Goal: Find specific page/section: Find specific page/section

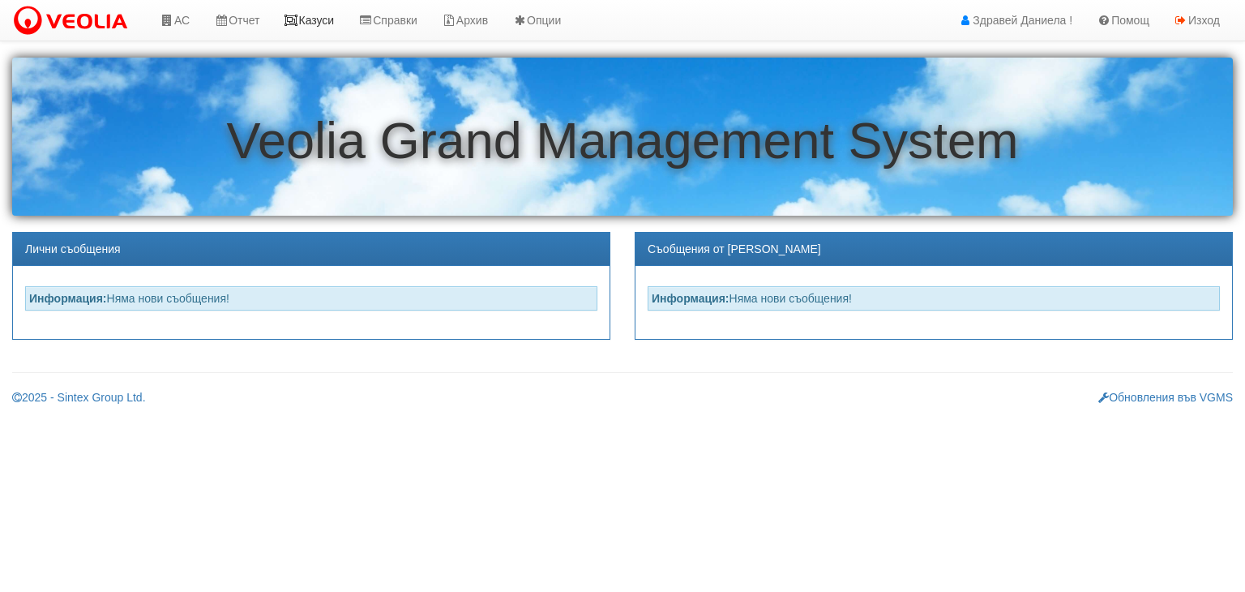
click at [309, 18] on link "Казуси" at bounding box center [308, 20] width 75 height 41
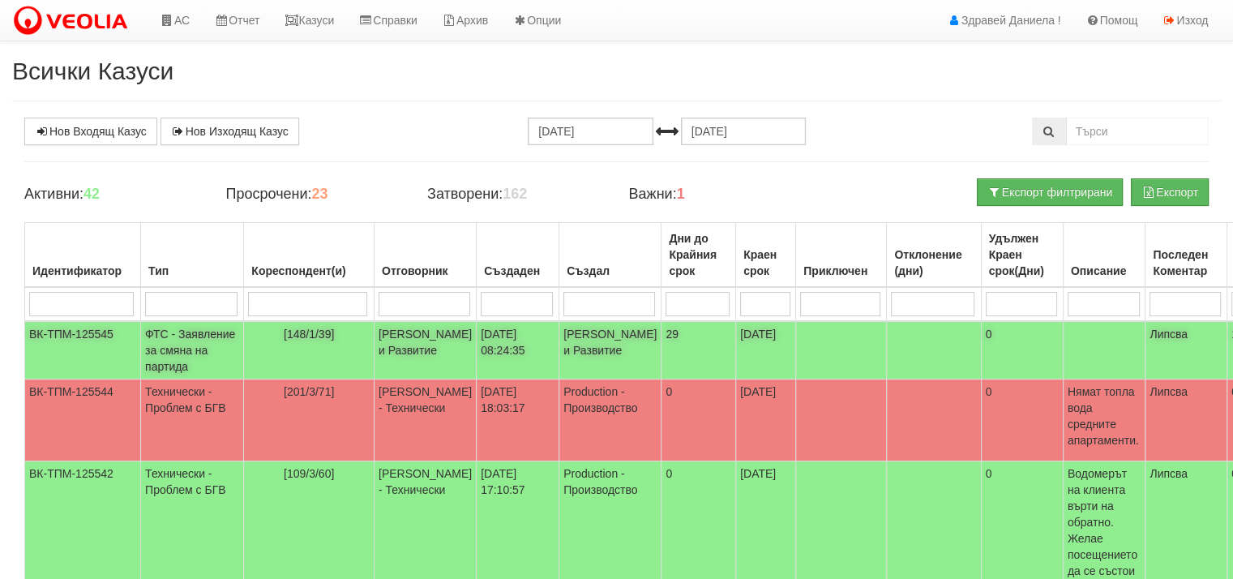
click at [402, 344] on td "Миглена Михова - Клиенти и Развитие" at bounding box center [425, 350] width 102 height 58
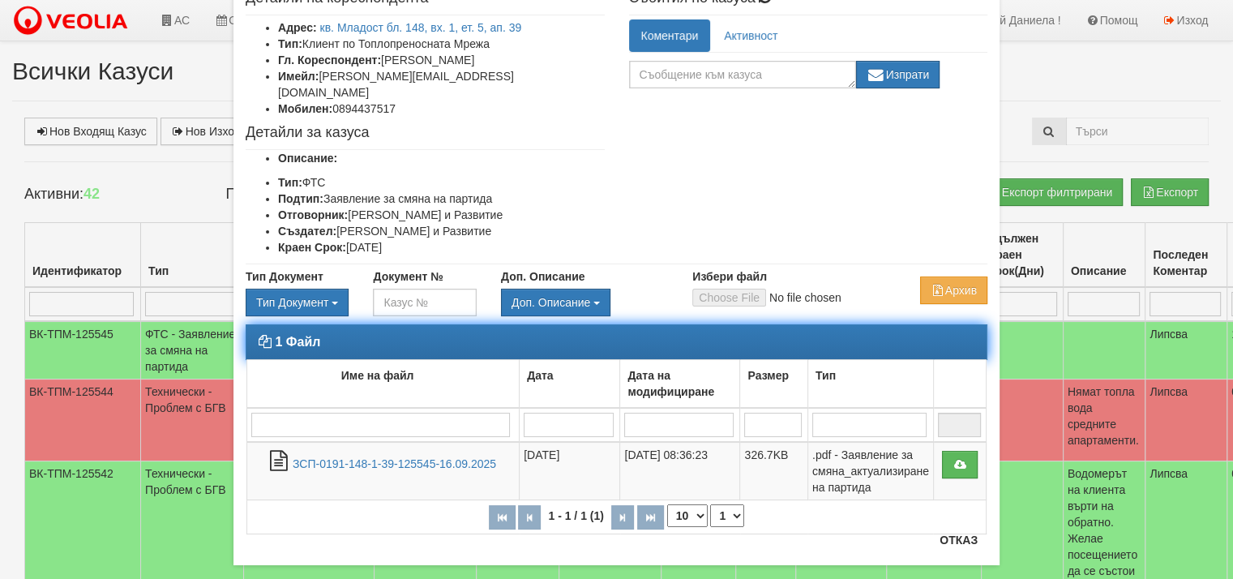
scroll to position [127, 0]
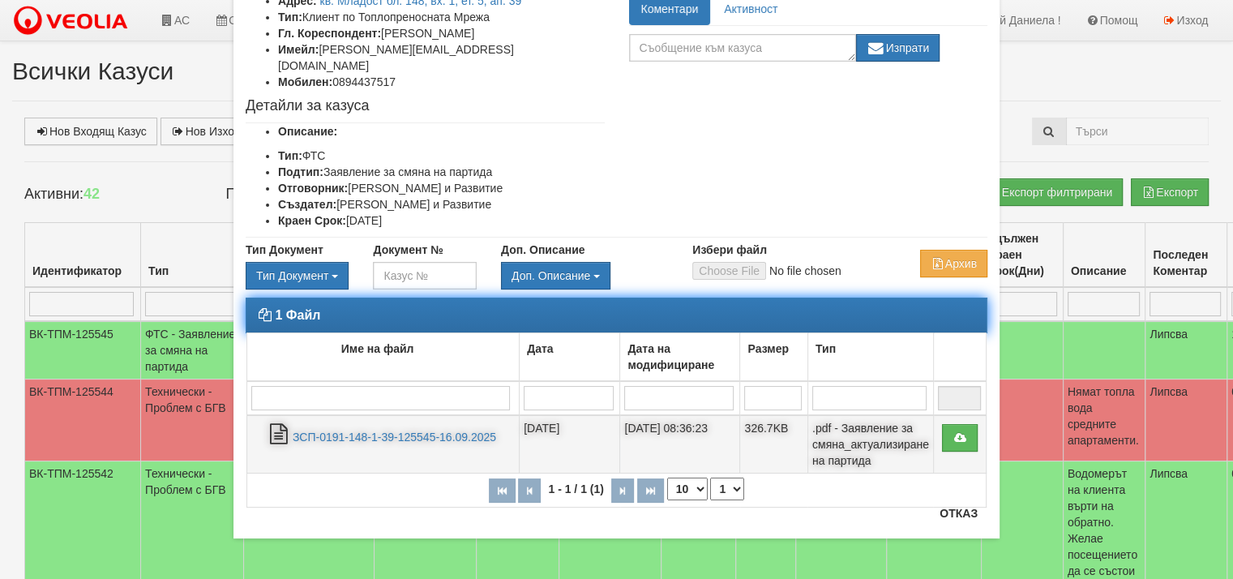
click at [677, 415] on td "16/09/2025 08:36:23" at bounding box center [680, 444] width 120 height 58
click at [453, 430] on link "ЗСП-0191-148-1-39-125545-16.09.2025" at bounding box center [394, 436] width 203 height 13
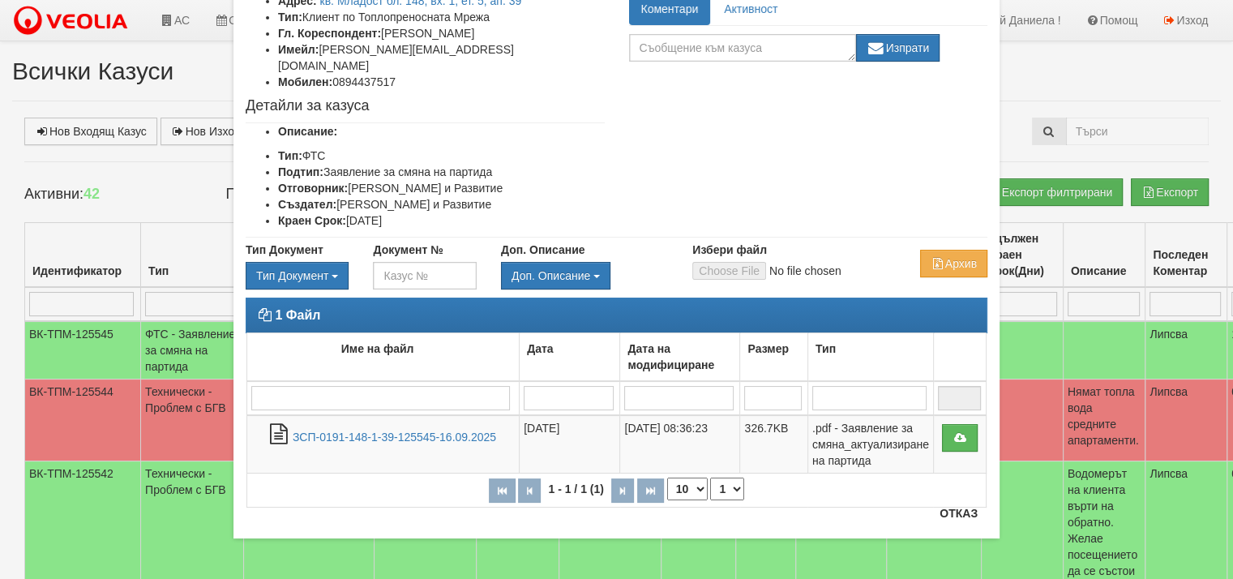
click at [956, 503] on div "1 Файл Име на файл Дата Дата на модифициране Размер Тип 1 - 1 / 1 (1) 10 20 30 …" at bounding box center [616, 410] width 766 height 226
click at [956, 507] on button "Отказ" at bounding box center [958, 513] width 58 height 26
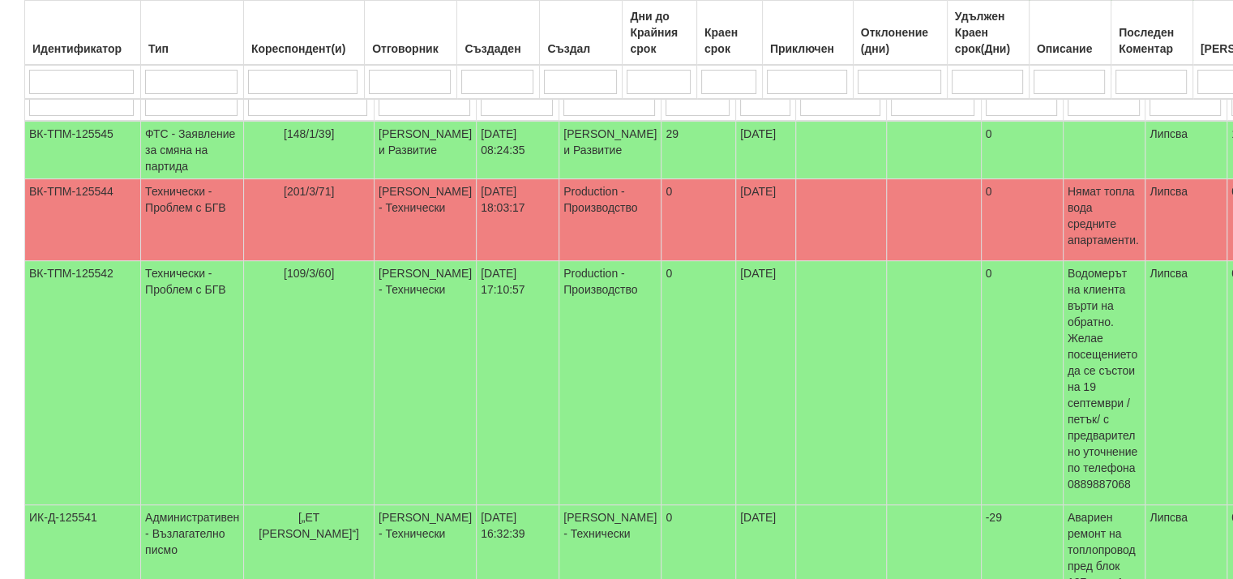
scroll to position [162, 0]
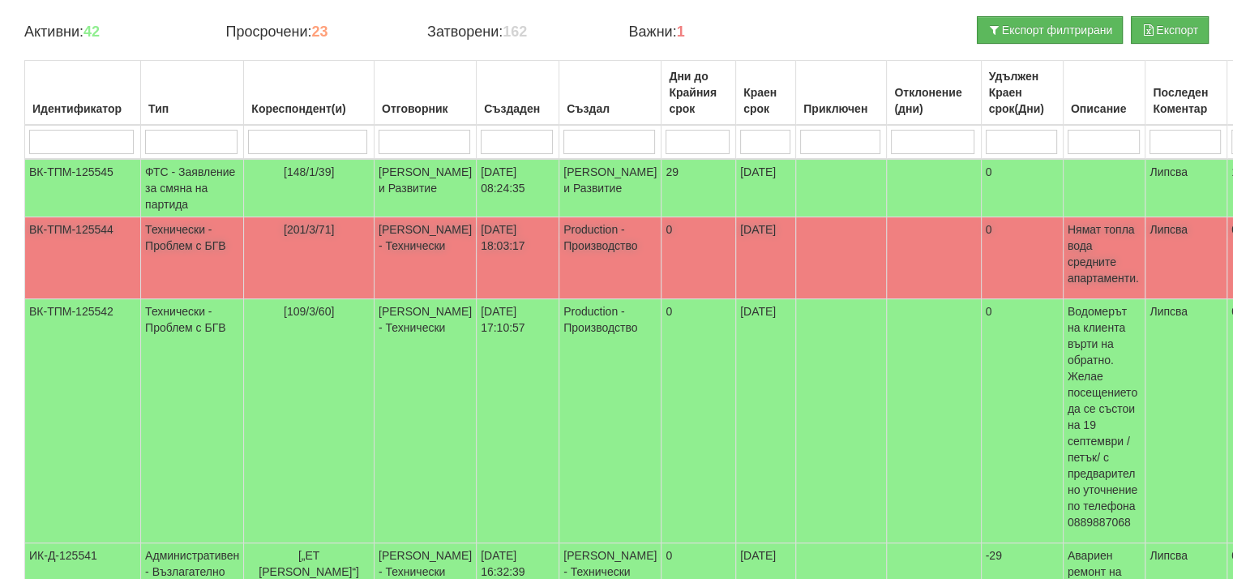
click at [176, 250] on td "Технически - Проблем с БГВ" at bounding box center [192, 258] width 103 height 82
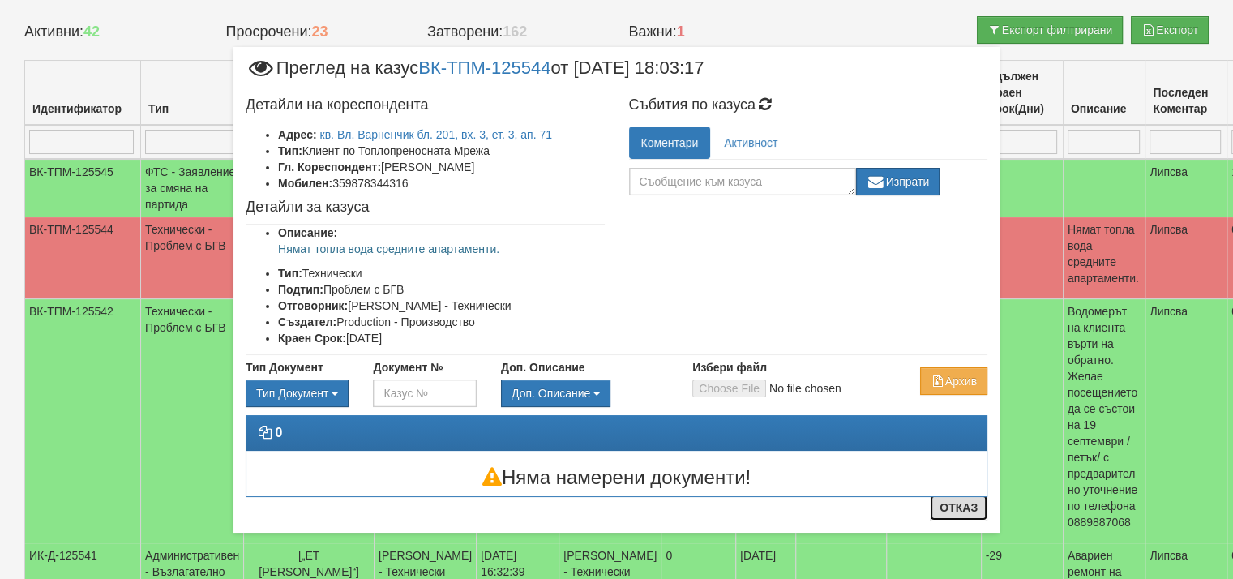
click at [966, 508] on button "Отказ" at bounding box center [958, 507] width 58 height 26
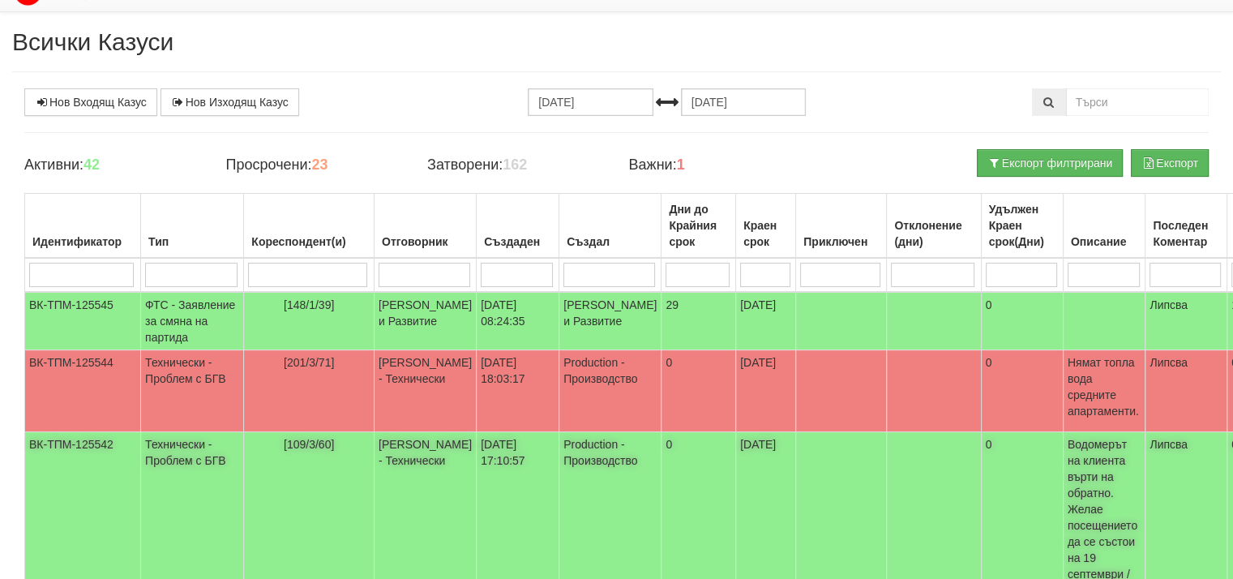
scroll to position [0, 0]
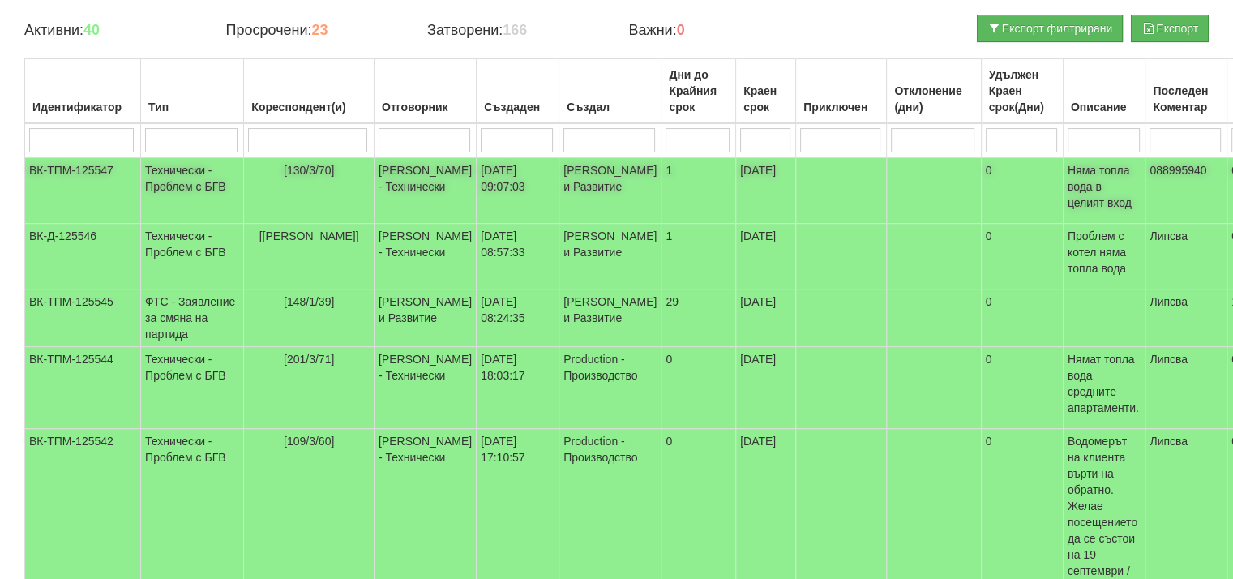
scroll to position [162, 0]
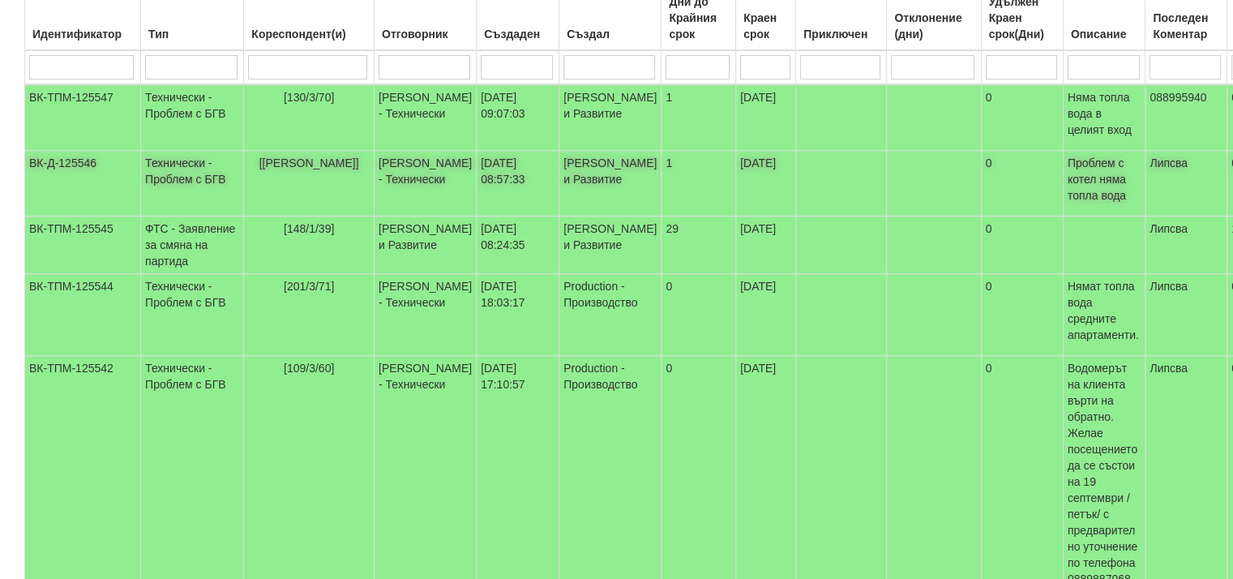
scroll to position [243, 0]
